Goal: Information Seeking & Learning: Learn about a topic

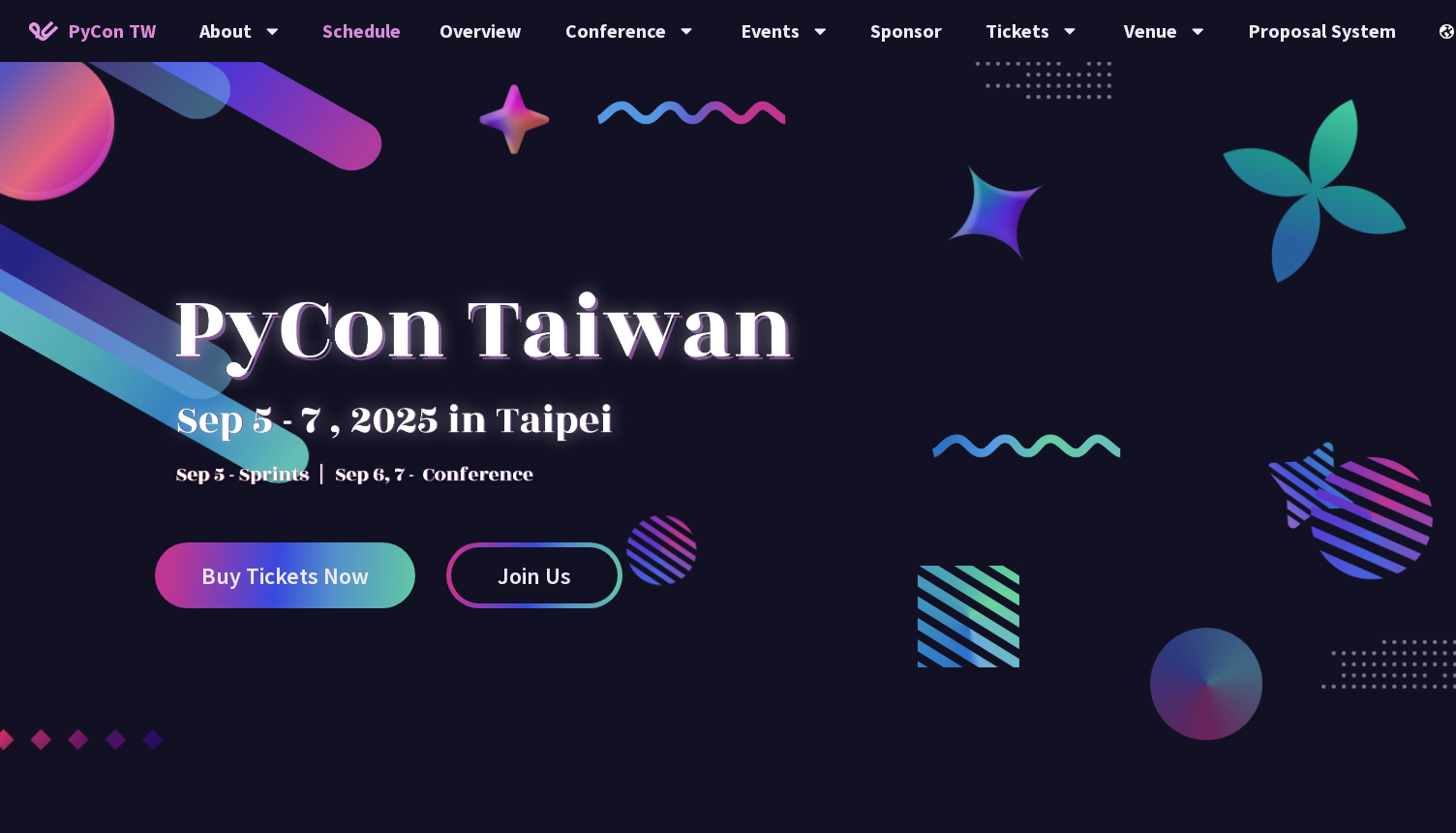
click at [366, 32] on link "Schedule" at bounding box center [362, 31] width 117 height 62
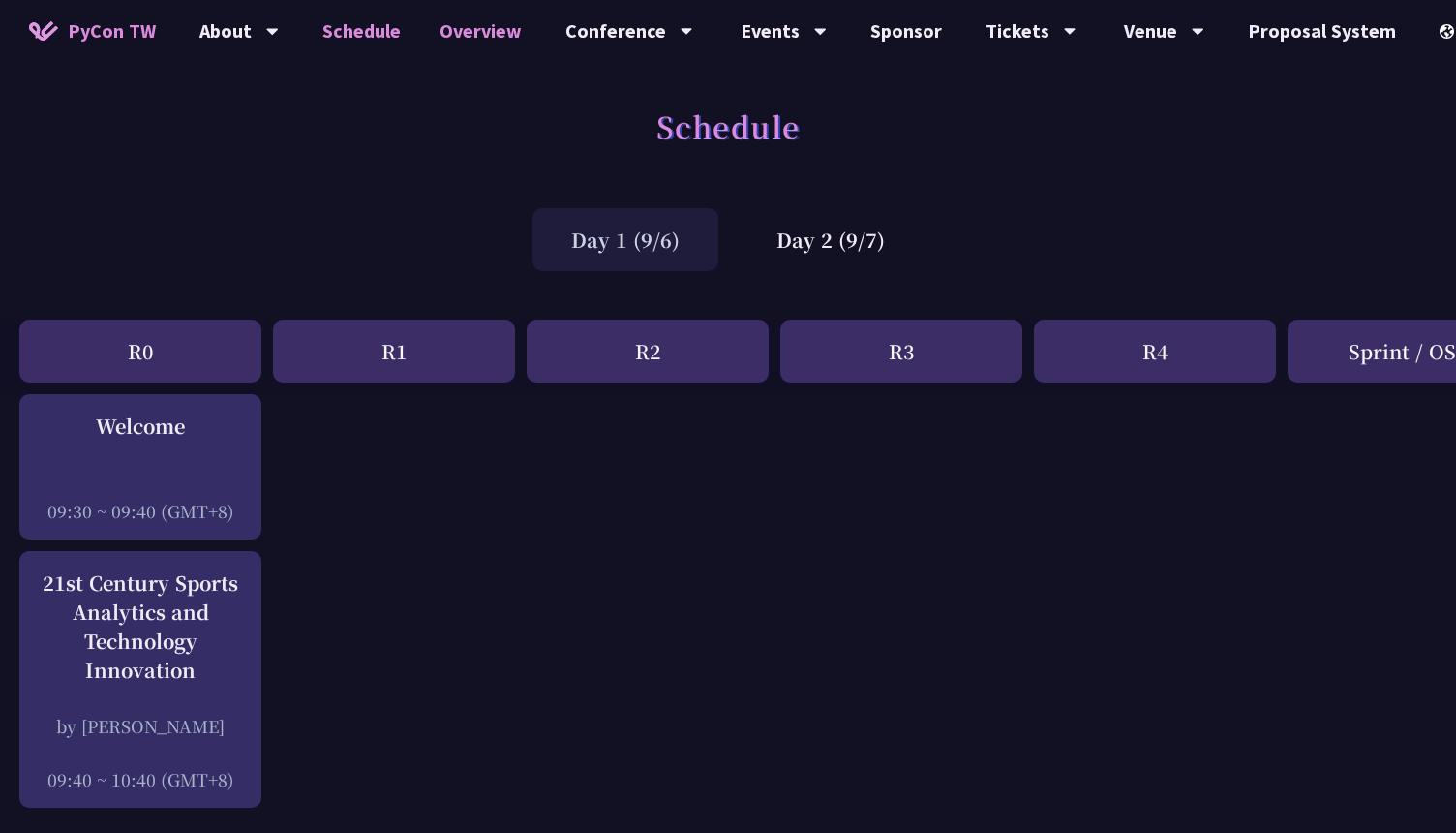
click at [510, 45] on link "Overview" at bounding box center [481, 31] width 121 height 62
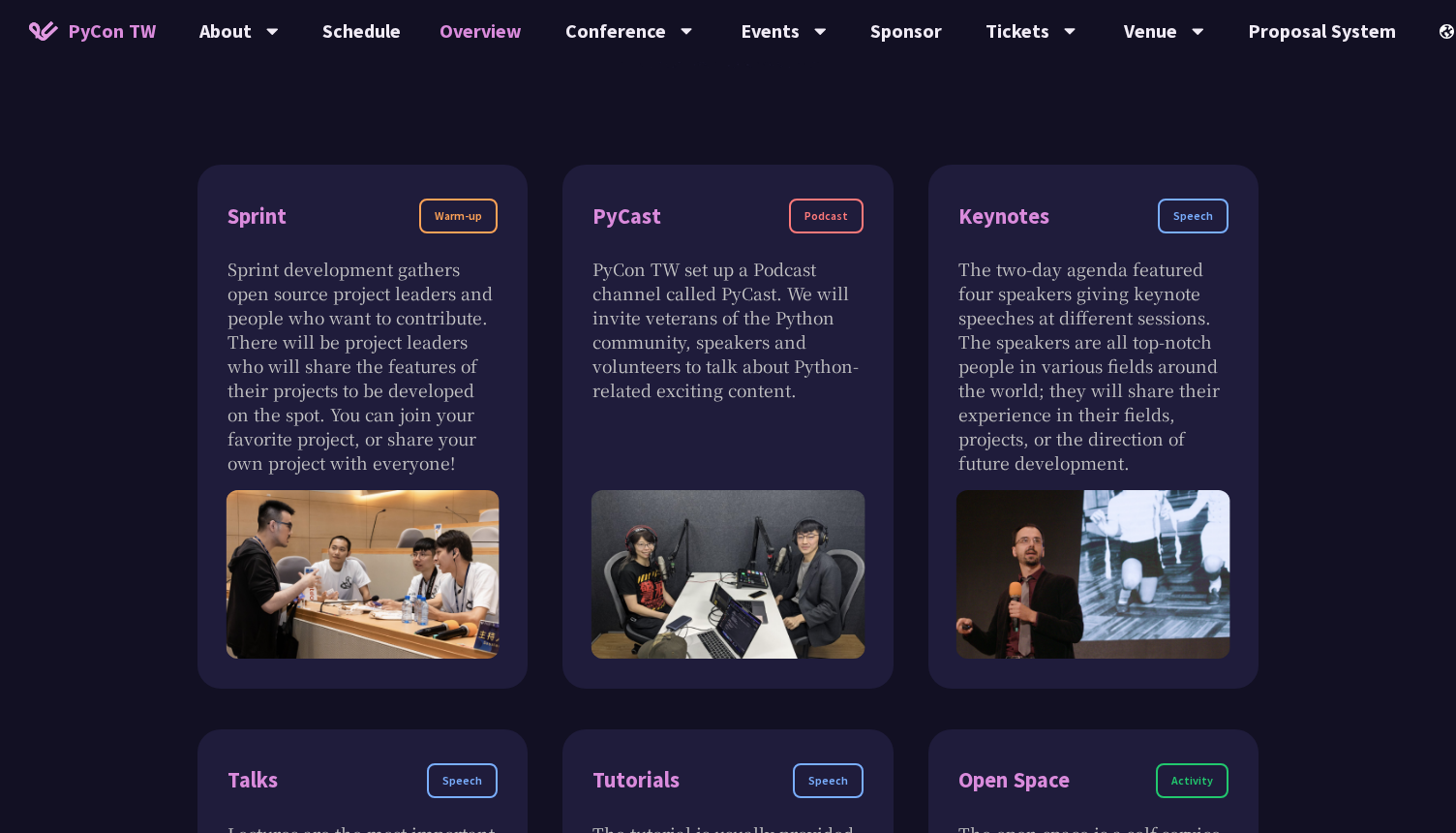
scroll to position [597, 0]
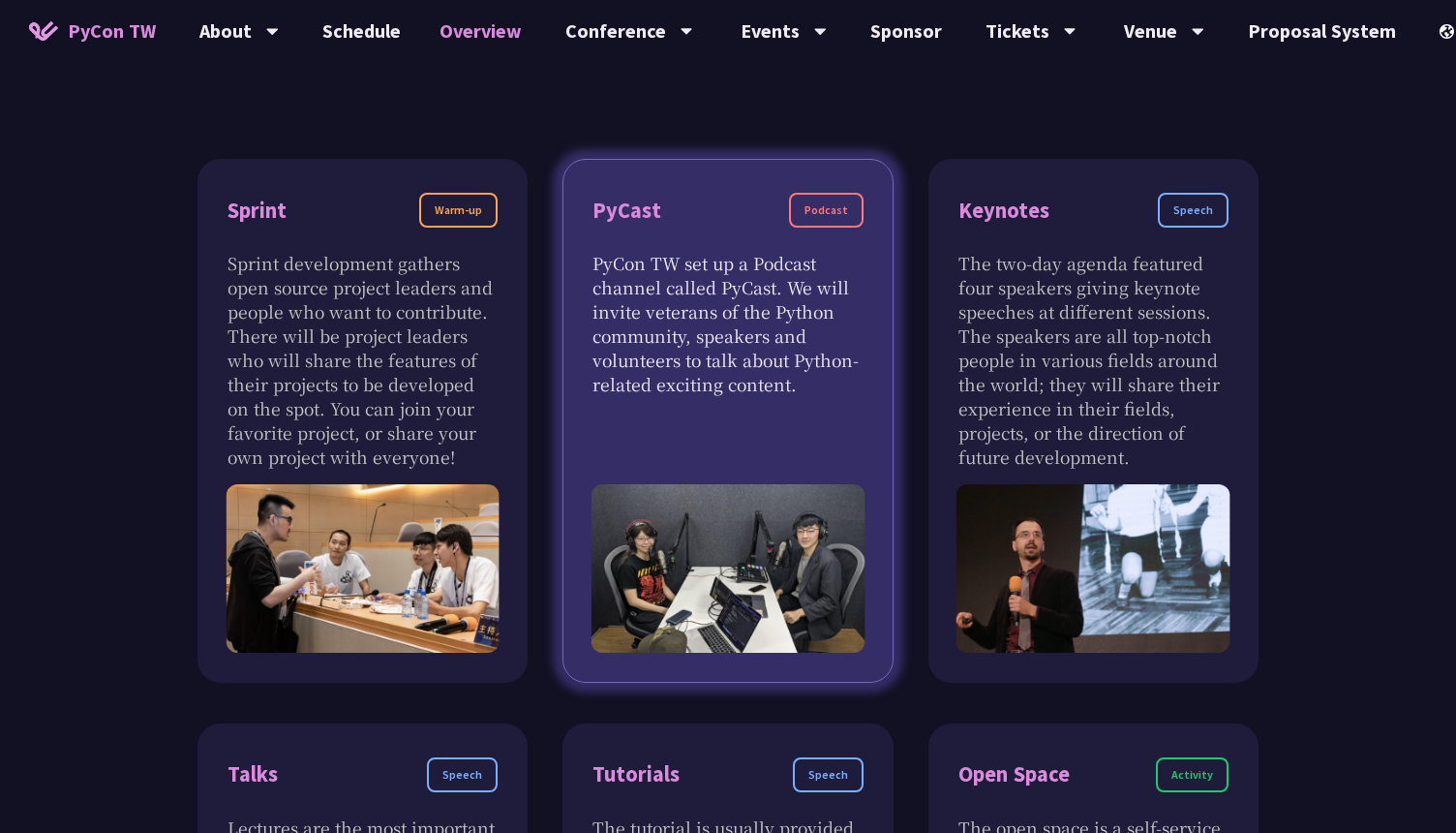
click at [875, 450] on div "PyCast Podcast PyCon TW set up a Podcast channel called PyCast. We will invite …" at bounding box center [728, 420] width 330 height 525
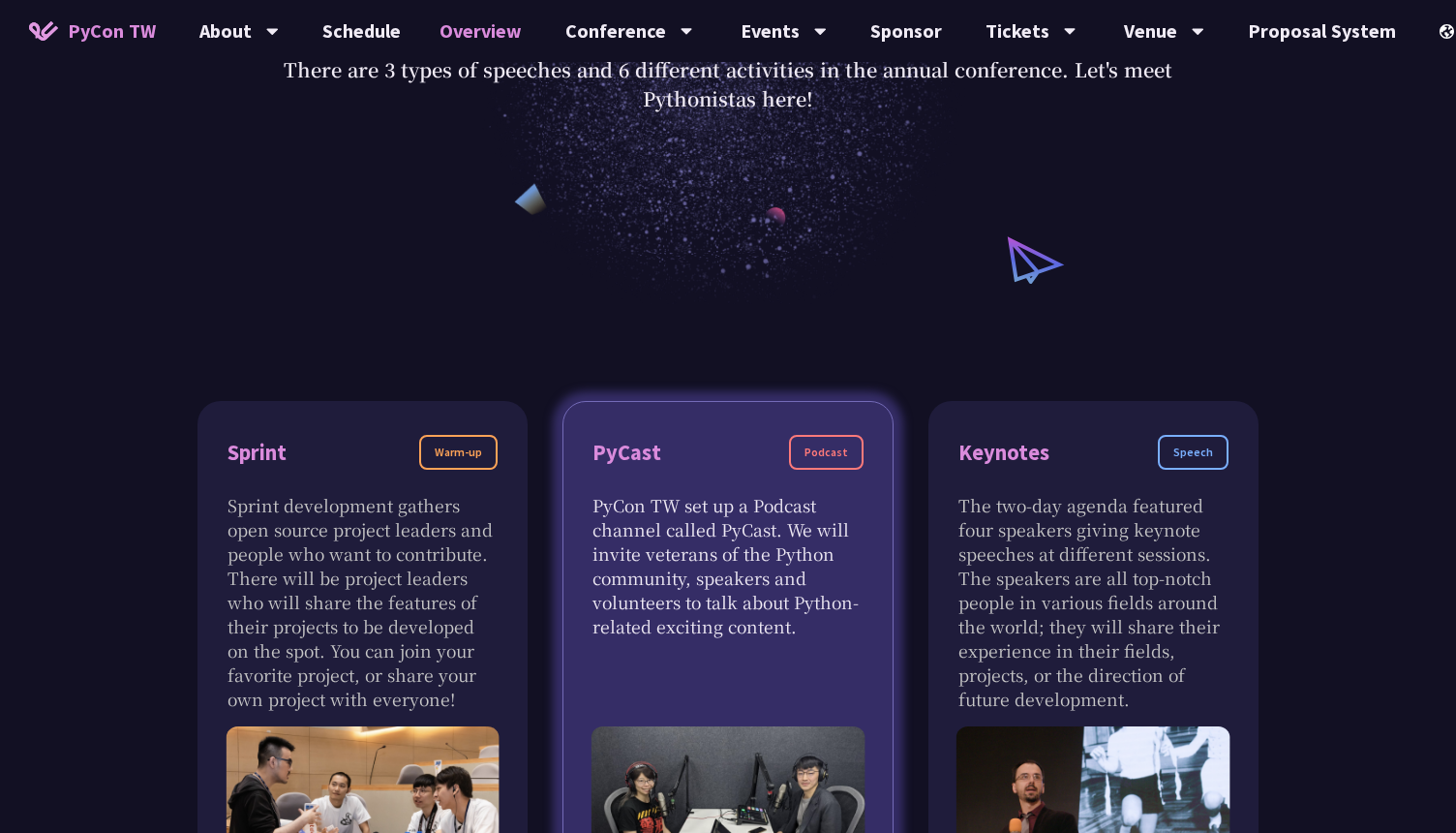
scroll to position [0, 0]
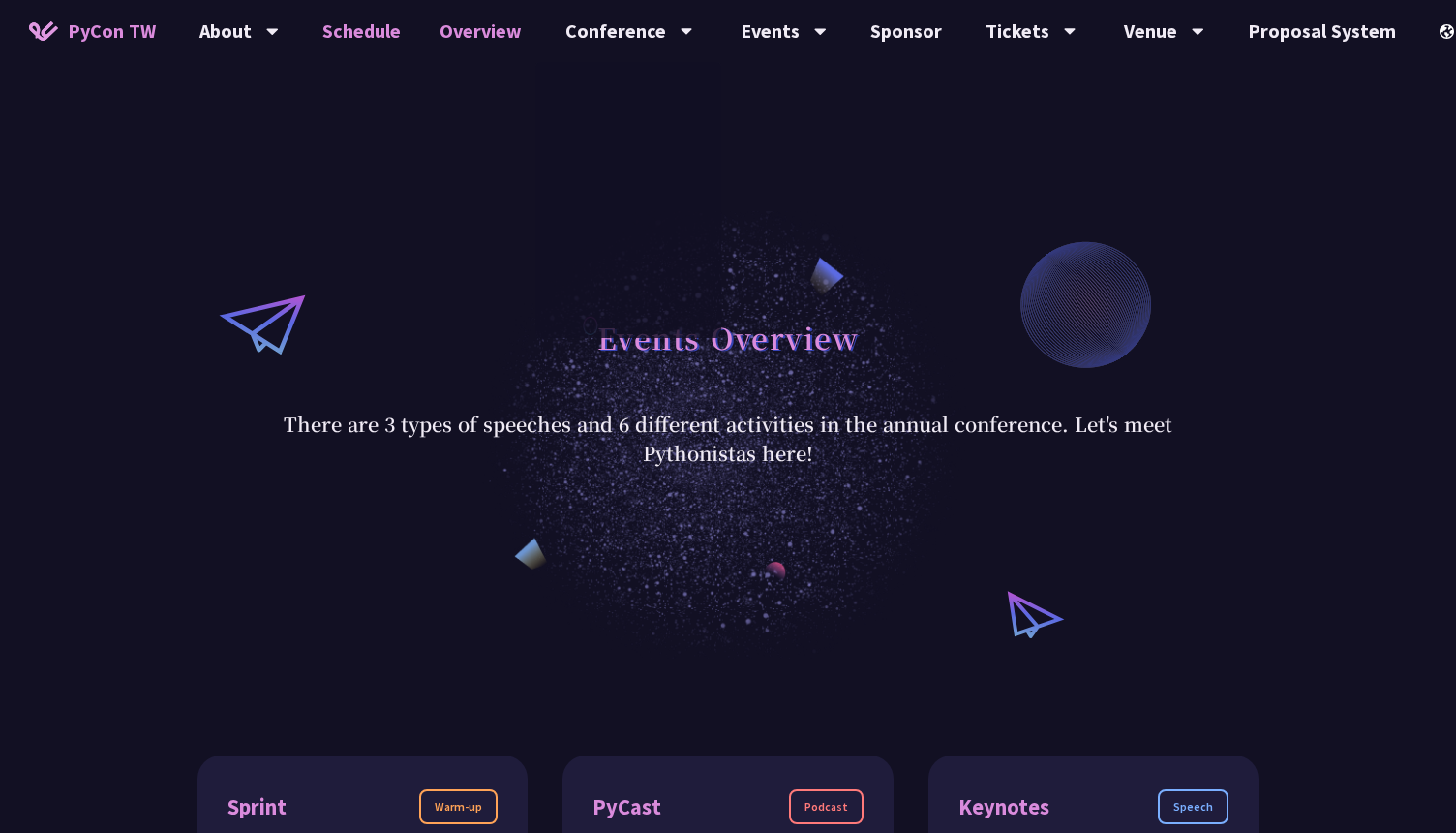
click at [357, 36] on link "Schedule" at bounding box center [362, 31] width 117 height 62
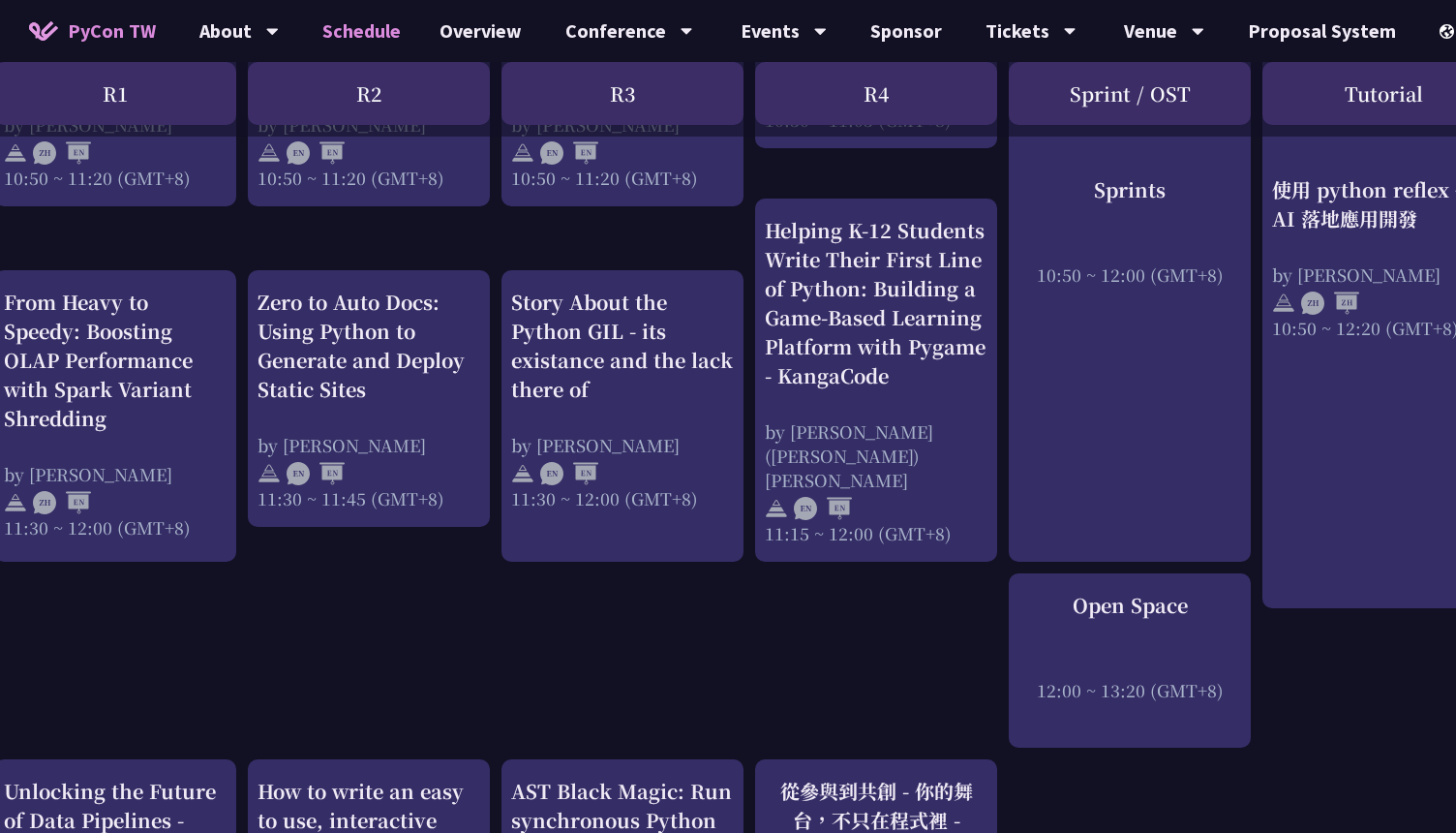
scroll to position [951, 303]
